Goal: Task Accomplishment & Management: Use online tool/utility

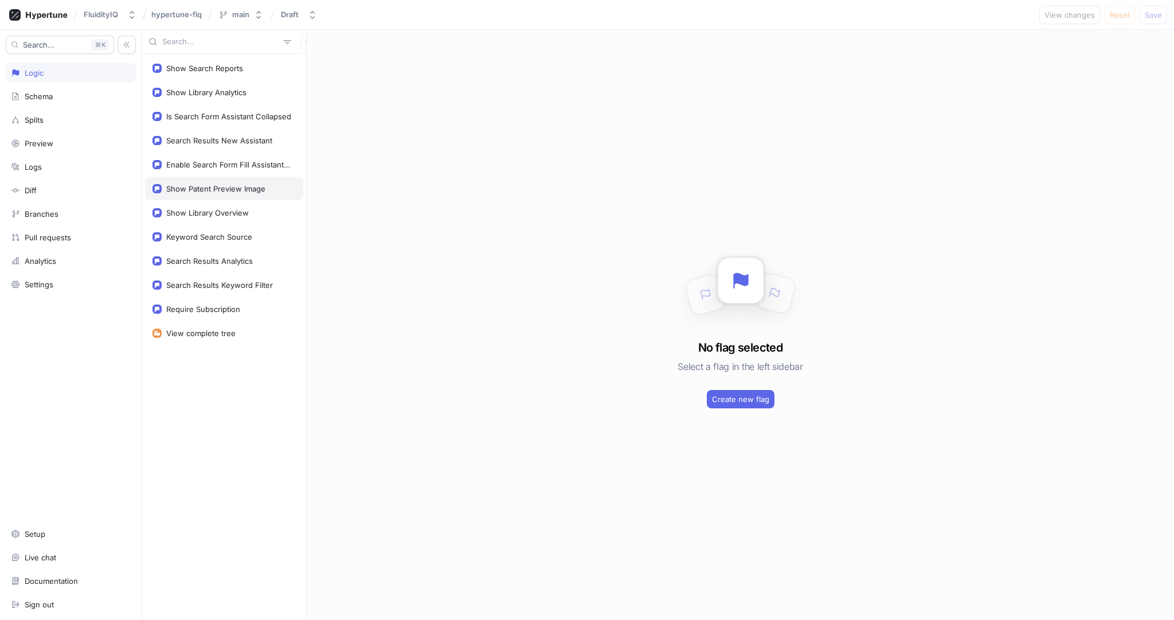
click at [220, 189] on div "Show Patent Preview Image" at bounding box center [215, 188] width 99 height 9
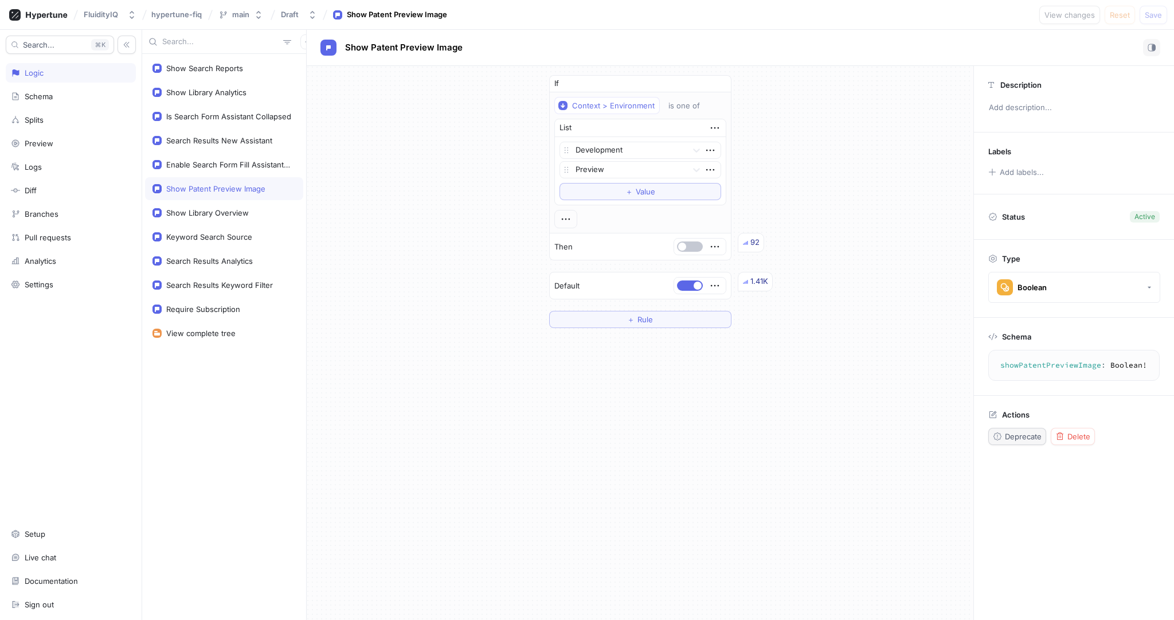
click at [998, 435] on icon "button" at bounding box center [997, 436] width 9 height 9
click at [717, 84] on icon "button" at bounding box center [717, 84] width 5 height 6
click at [1156, 15] on span "Save" at bounding box center [1153, 14] width 17 height 7
click at [224, 117] on div "Is Search Form Assistant Collapsed" at bounding box center [228, 116] width 125 height 9
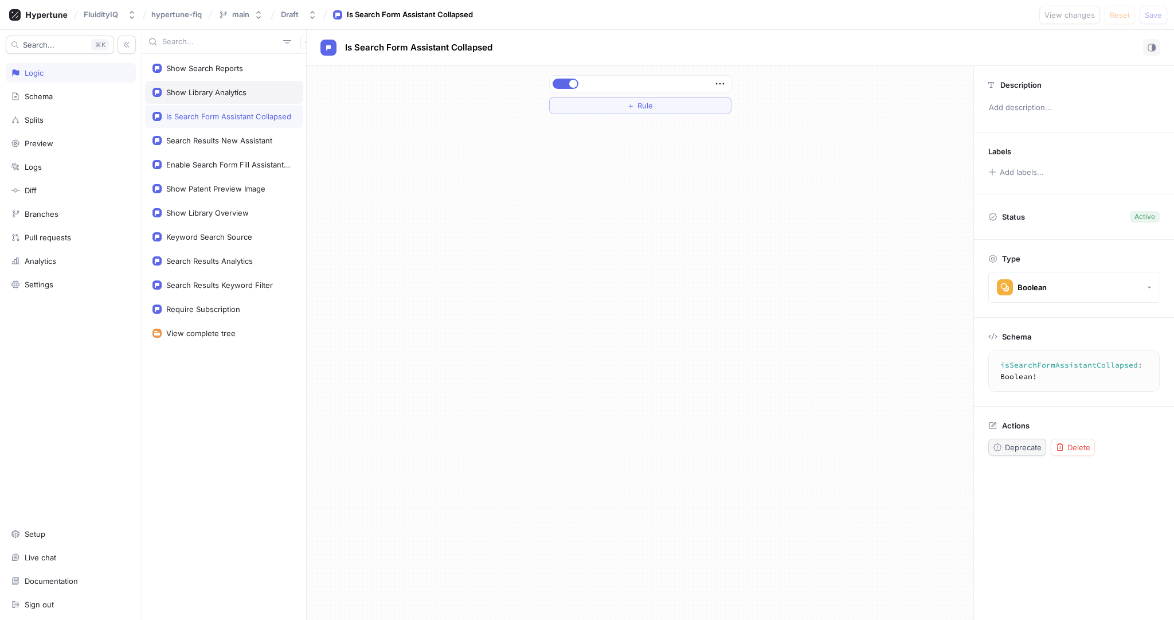
click at [224, 94] on div "Show Library Analytics" at bounding box center [206, 92] width 80 height 9
click at [212, 259] on div "Search Results Analytics" at bounding box center [209, 260] width 87 height 9
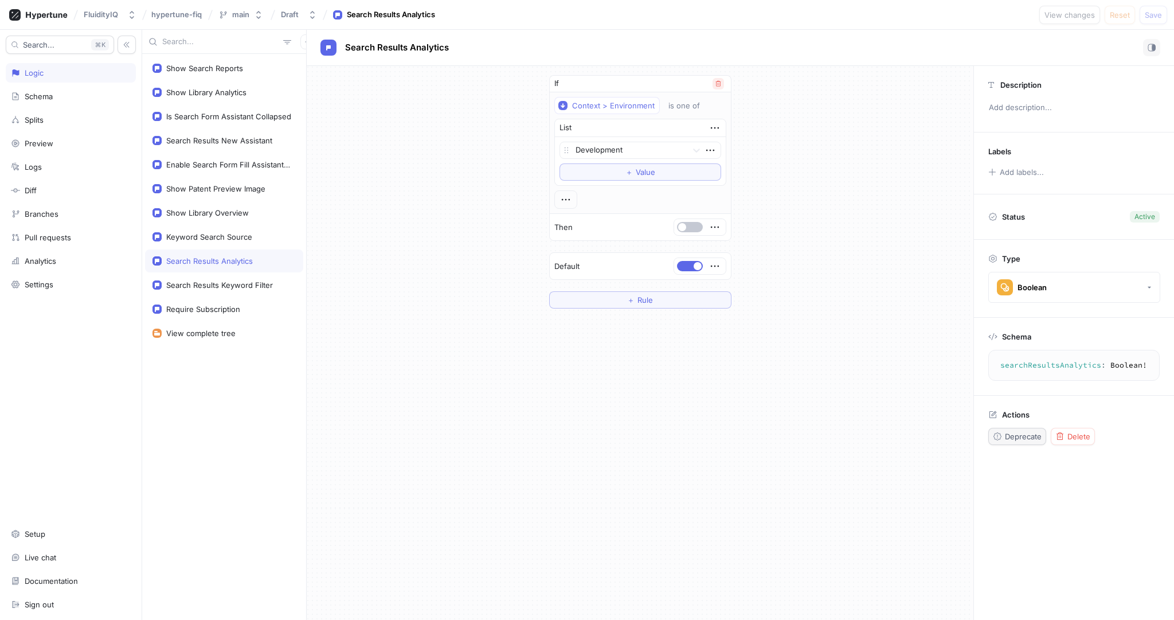
click at [718, 84] on icon "button" at bounding box center [718, 83] width 7 height 7
click at [1160, 14] on span "Save" at bounding box center [1153, 14] width 17 height 7
click at [237, 264] on div "Search Results Analytics" at bounding box center [224, 260] width 158 height 23
click at [639, 97] on button "＋ Rule" at bounding box center [640, 105] width 182 height 17
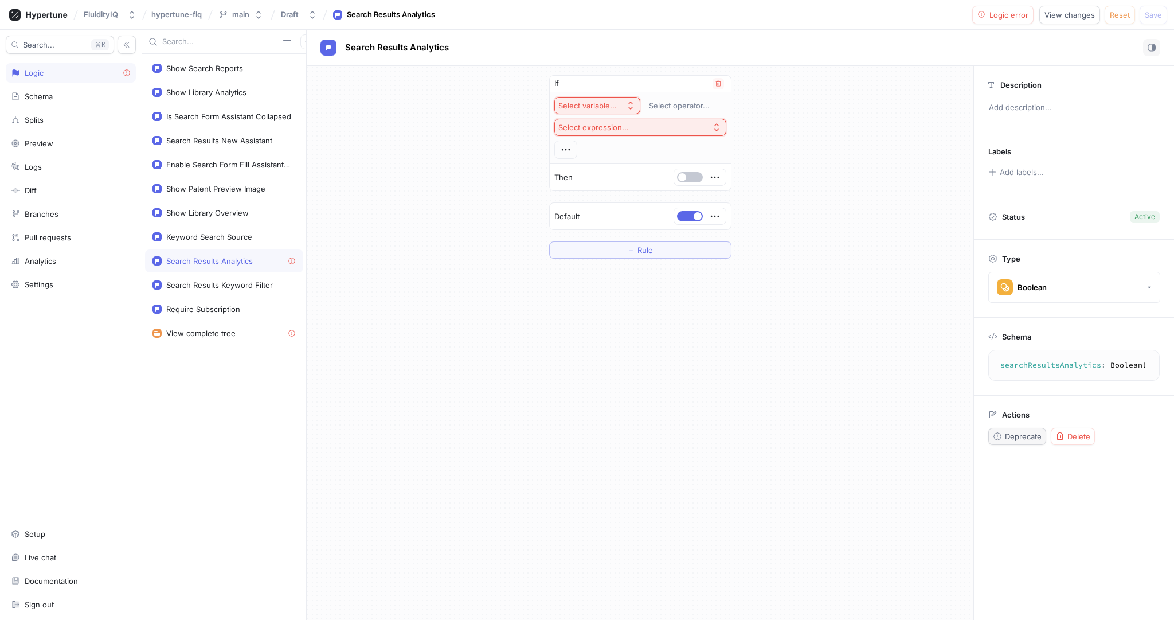
click at [628, 101] on icon "button" at bounding box center [630, 105] width 9 height 9
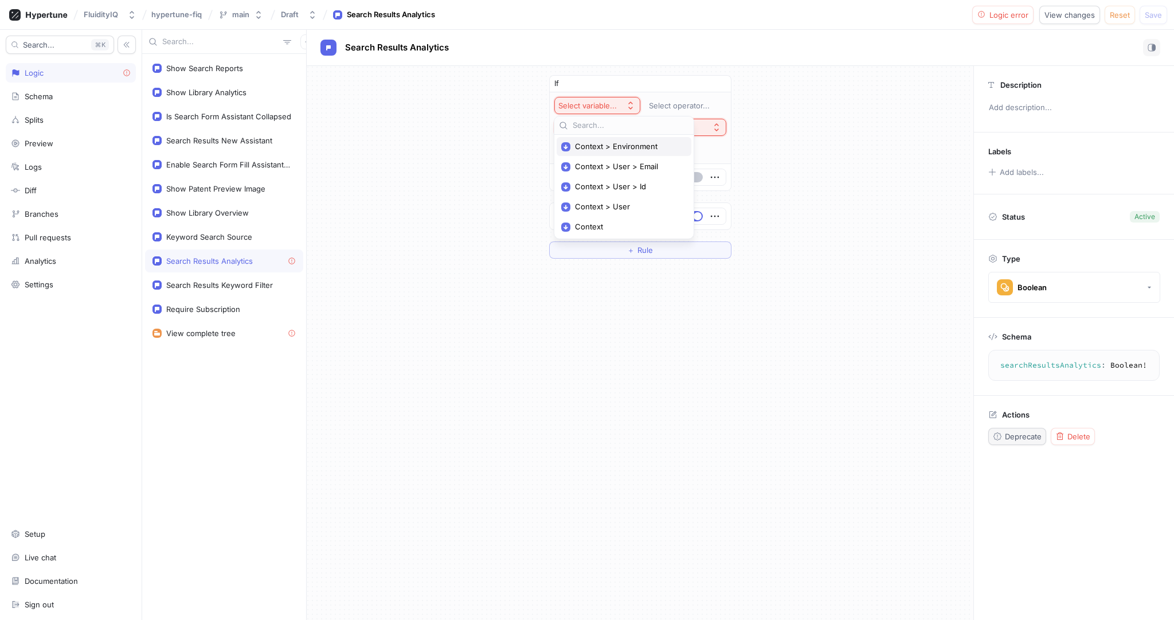
click at [634, 147] on span "Context > Environment" at bounding box center [628, 147] width 106 height 10
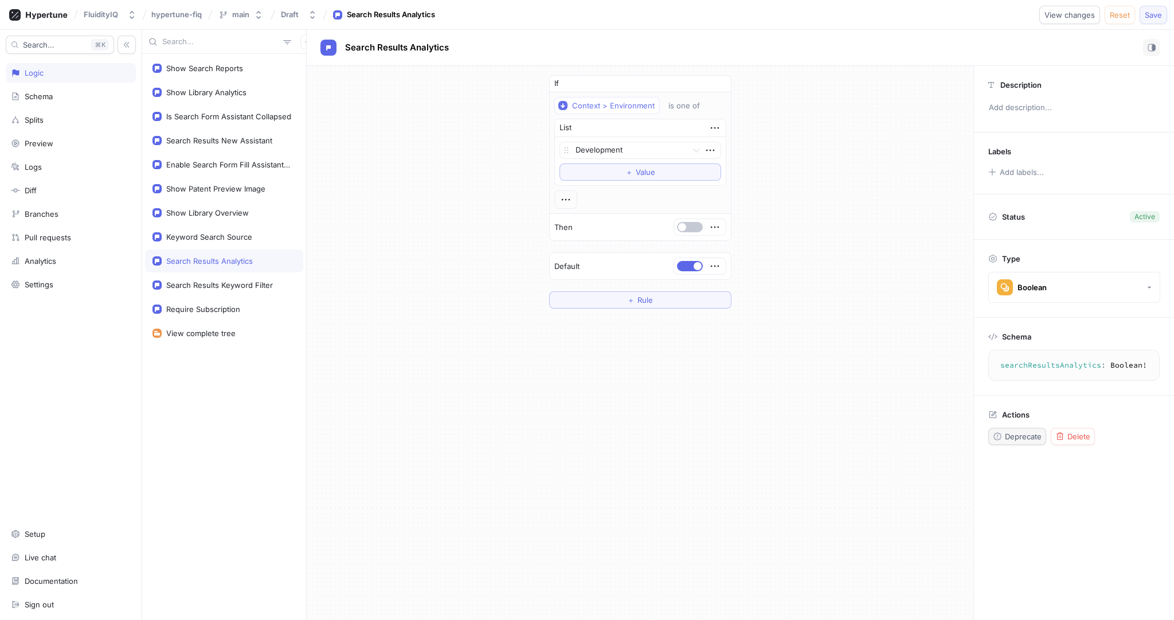
click at [1152, 15] on span "Save" at bounding box center [1153, 14] width 17 height 7
click at [255, 89] on div "Show Library Analytics" at bounding box center [223, 92] width 143 height 9
click at [640, 105] on span "Rule" at bounding box center [644, 105] width 15 height 7
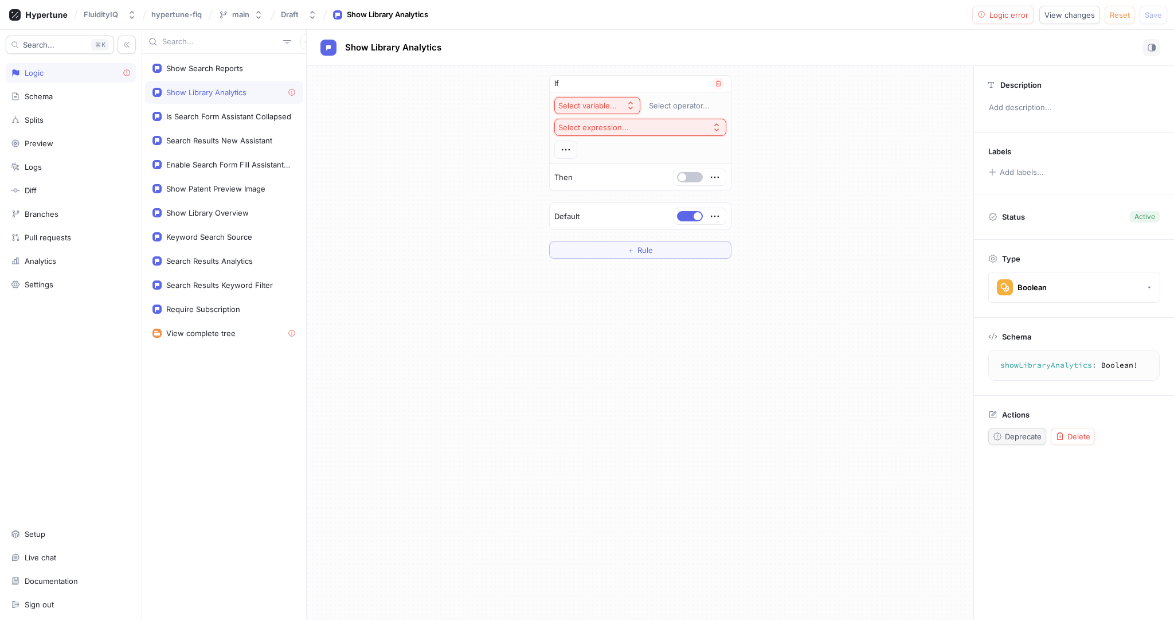
click at [631, 101] on icon "button" at bounding box center [630, 105] width 9 height 9
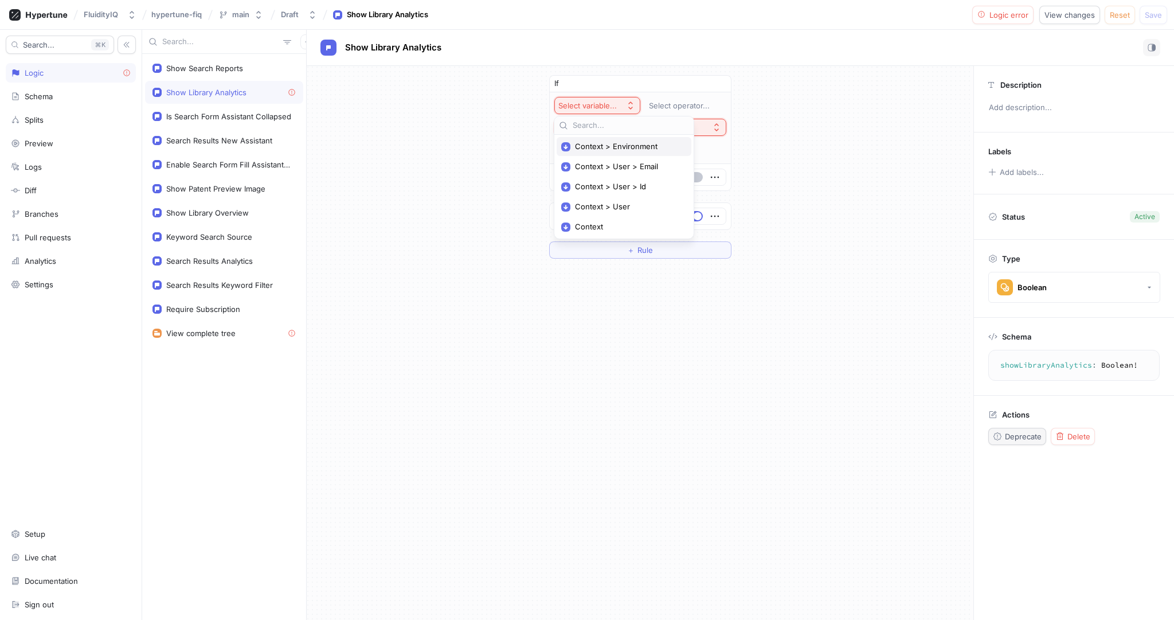
click at [615, 148] on span "Context > Environment" at bounding box center [628, 147] width 106 height 10
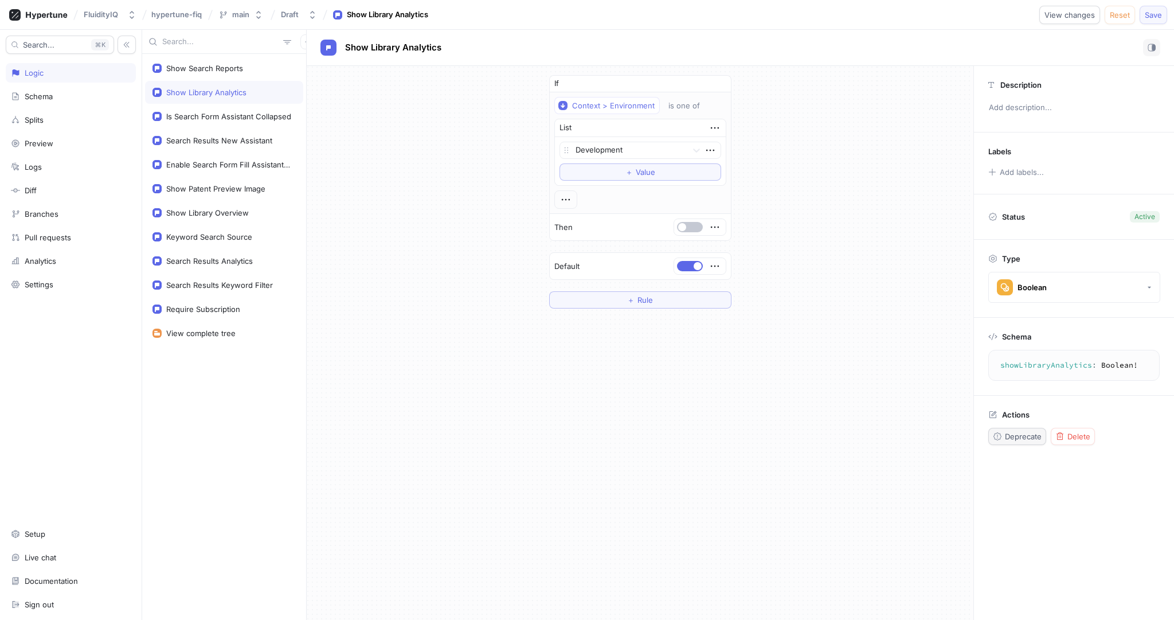
click at [1155, 22] on button "Save" at bounding box center [1154, 15] width 28 height 18
click at [222, 280] on div "Search Results Keyword Filter" at bounding box center [219, 284] width 107 height 9
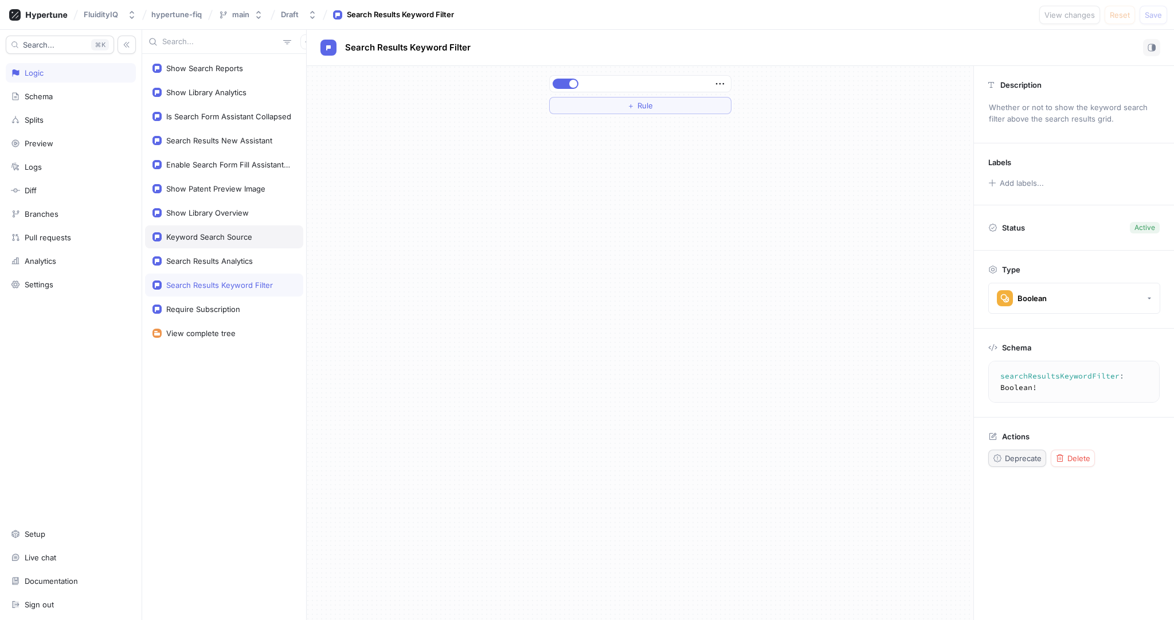
click at [254, 238] on div "Keyword Search Source" at bounding box center [223, 236] width 143 height 9
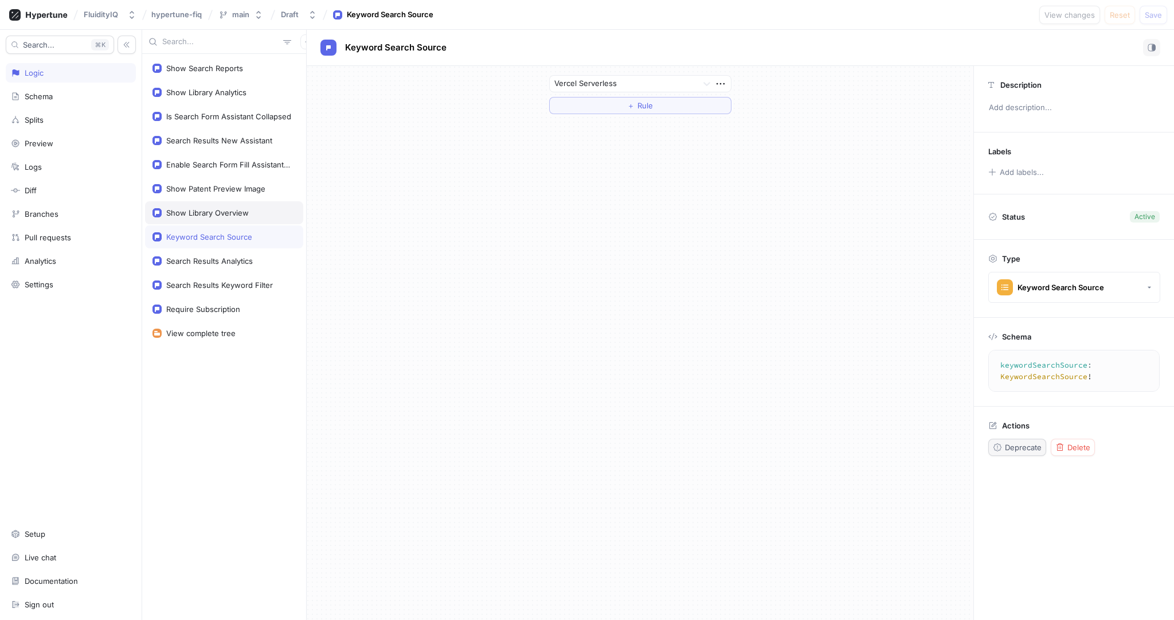
click at [254, 212] on div "Show Library Overview" at bounding box center [223, 212] width 143 height 9
type textarea "showLibraryOverview: Boolean!"
click at [1068, 436] on span "Delete" at bounding box center [1078, 436] width 23 height 7
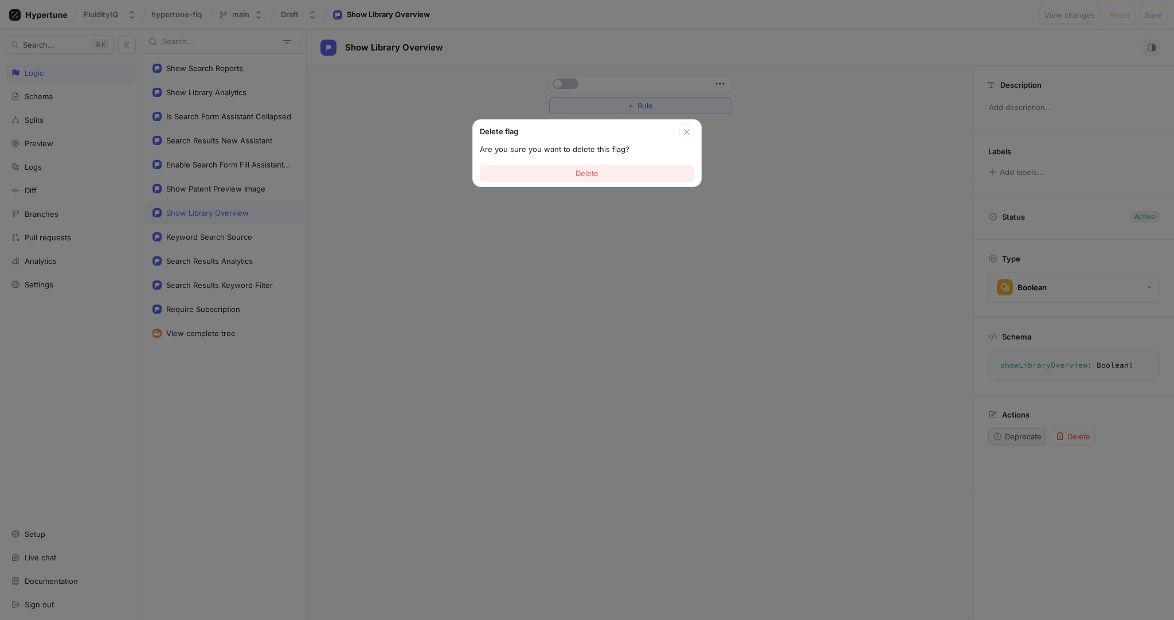
click at [617, 172] on button "Delete" at bounding box center [587, 173] width 214 height 17
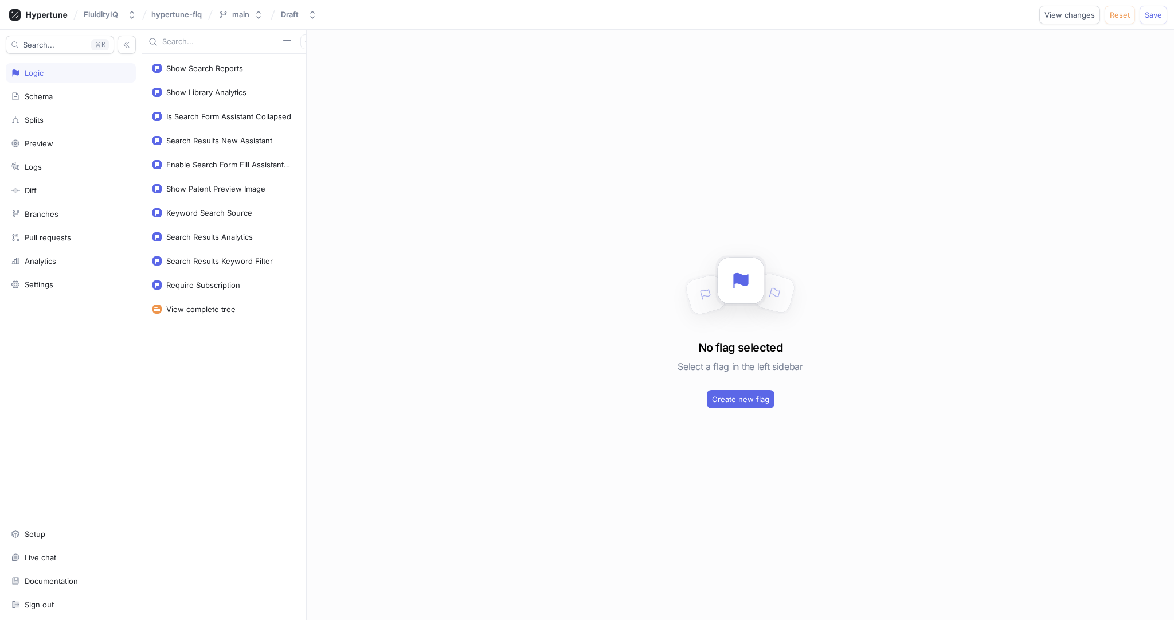
click at [400, 205] on div "No flag selected Select a flag in the left sidebar Create new flag" at bounding box center [740, 325] width 867 height 590
click at [237, 142] on div "Search Results New Assistant" at bounding box center [219, 140] width 106 height 9
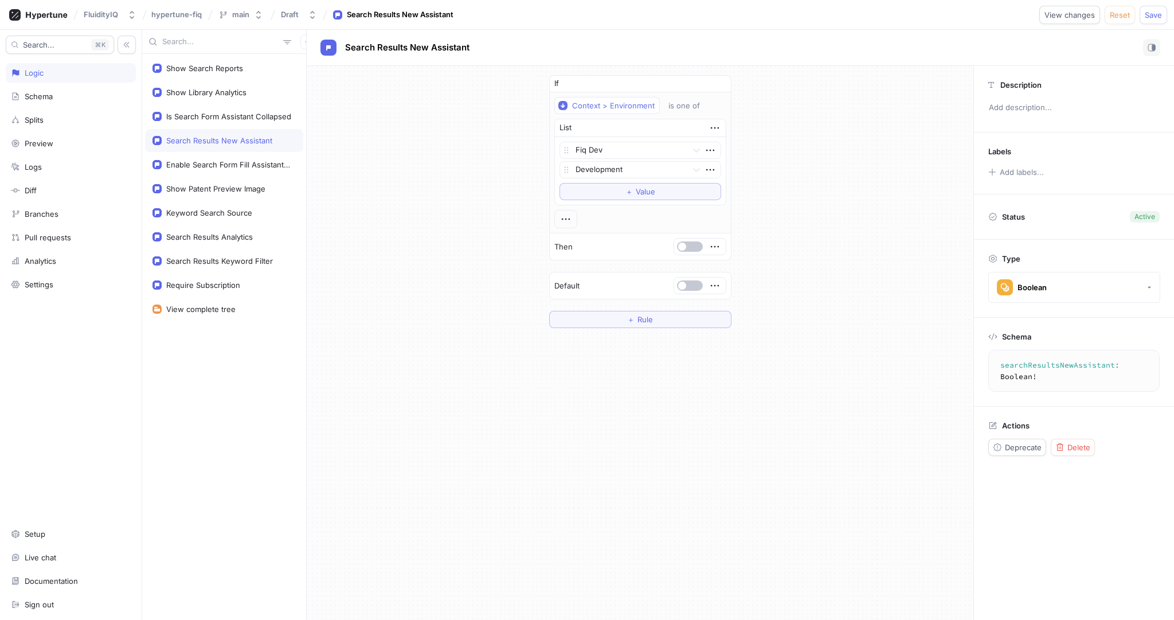
click at [906, 120] on div "If Context > Environment is one of List Fiq Dev Development To pick up a dragga…" at bounding box center [640, 201] width 667 height 271
